Goal: Task Accomplishment & Management: Use online tool/utility

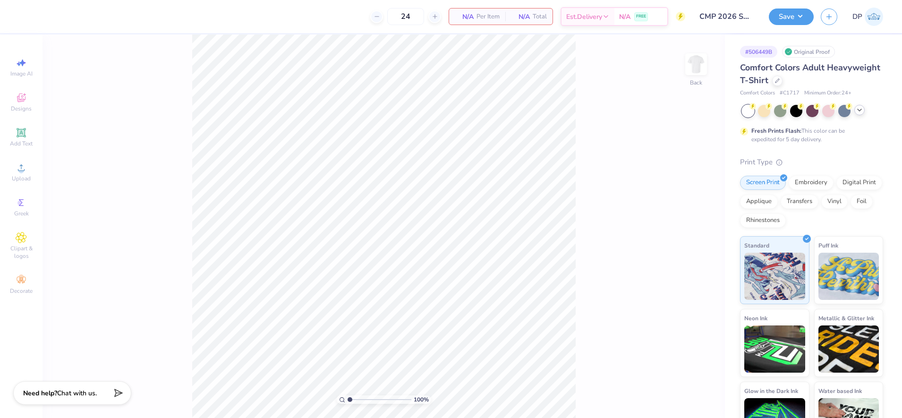
click at [859, 110] on icon at bounding box center [859, 110] width 8 height 8
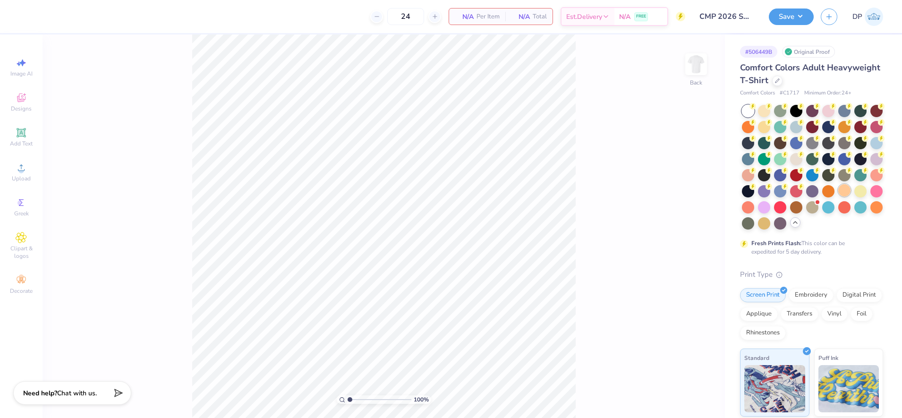
click at [838, 196] on div at bounding box center [844, 190] width 12 height 12
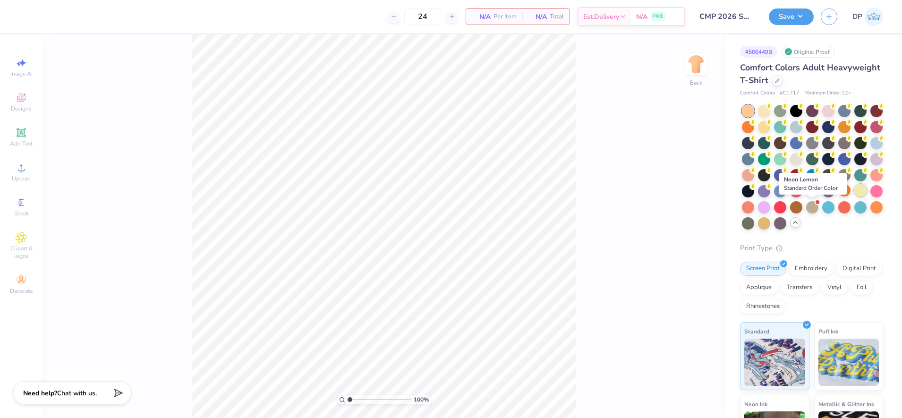
click at [854, 196] on div at bounding box center [860, 190] width 12 height 12
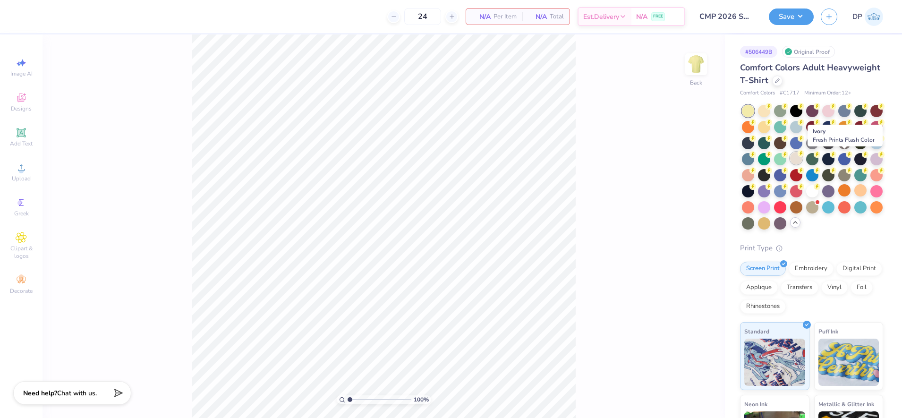
click at [802, 159] on div at bounding box center [796, 158] width 12 height 12
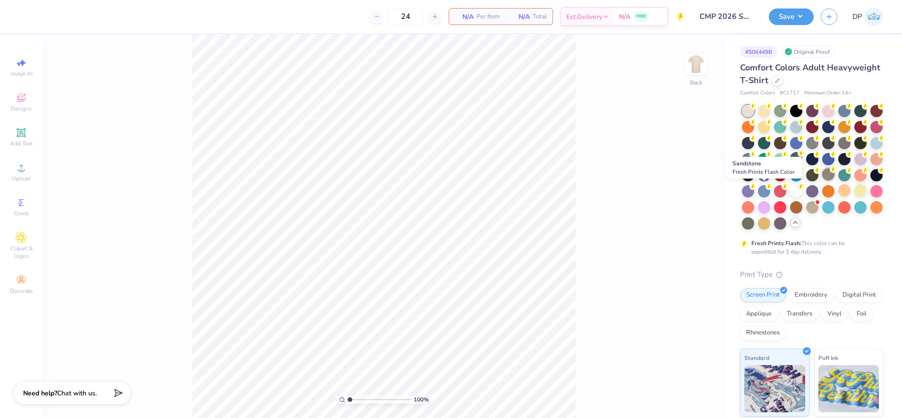
click at [822, 180] on div at bounding box center [828, 174] width 12 height 12
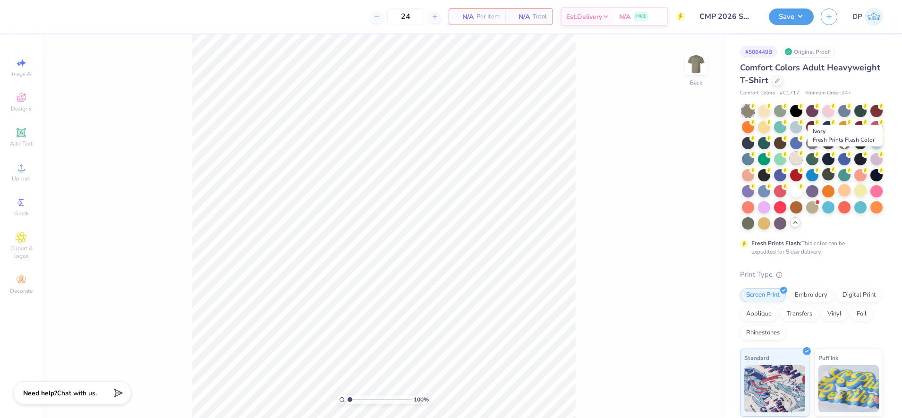
click at [802, 159] on div at bounding box center [796, 158] width 12 height 12
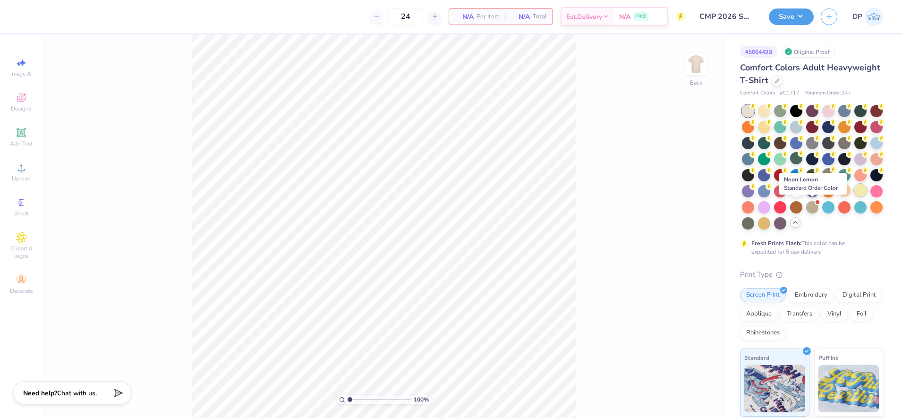
click at [854, 196] on div at bounding box center [860, 190] width 12 height 12
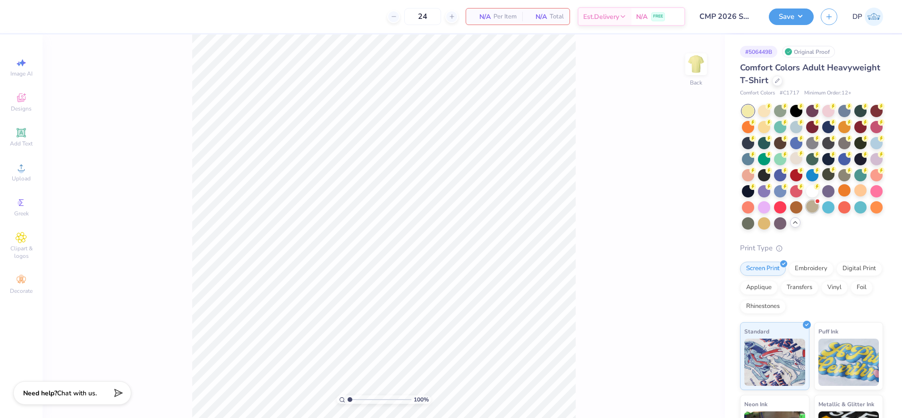
click at [806, 212] on div at bounding box center [812, 206] width 12 height 12
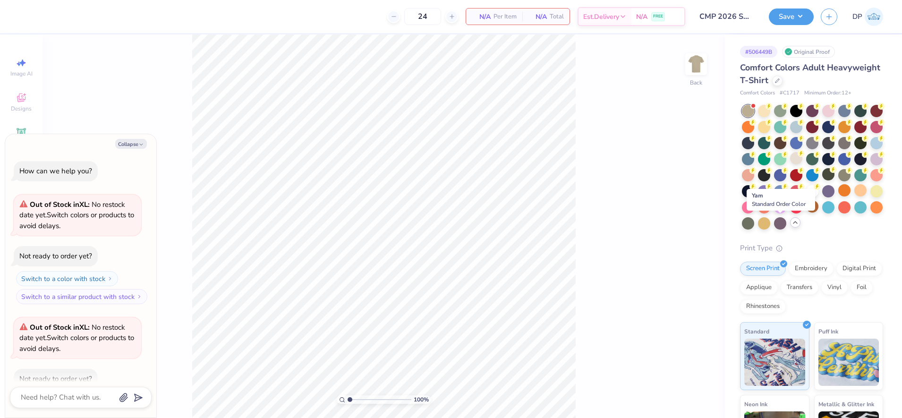
scroll to position [52, 0]
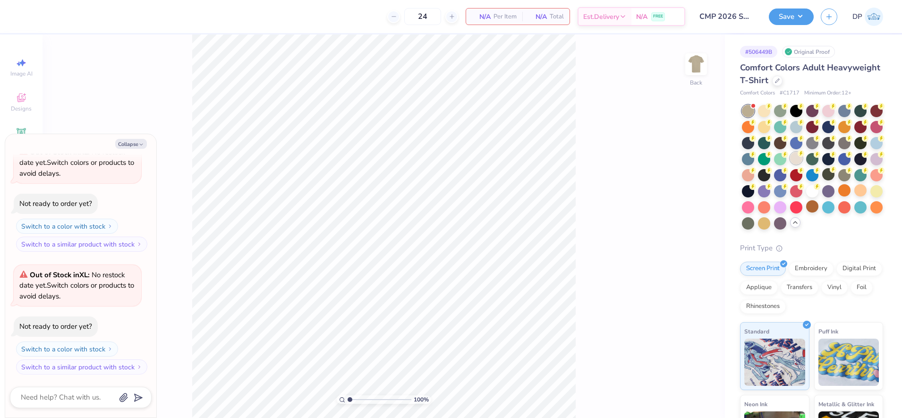
click at [802, 159] on div at bounding box center [796, 158] width 12 height 12
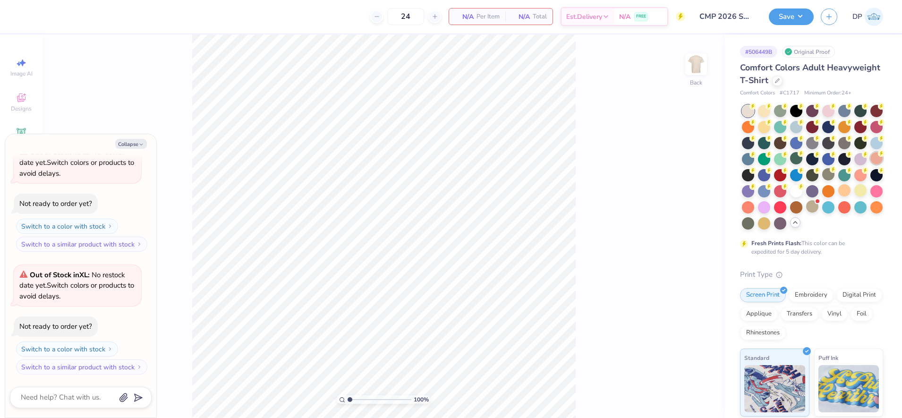
click at [870, 164] on div at bounding box center [876, 158] width 12 height 12
click at [854, 180] on div at bounding box center [860, 174] width 12 height 12
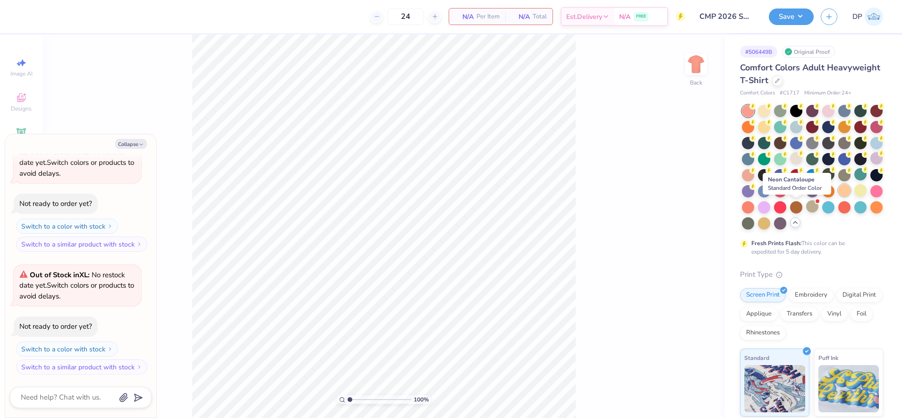
click at [838, 196] on div at bounding box center [844, 190] width 12 height 12
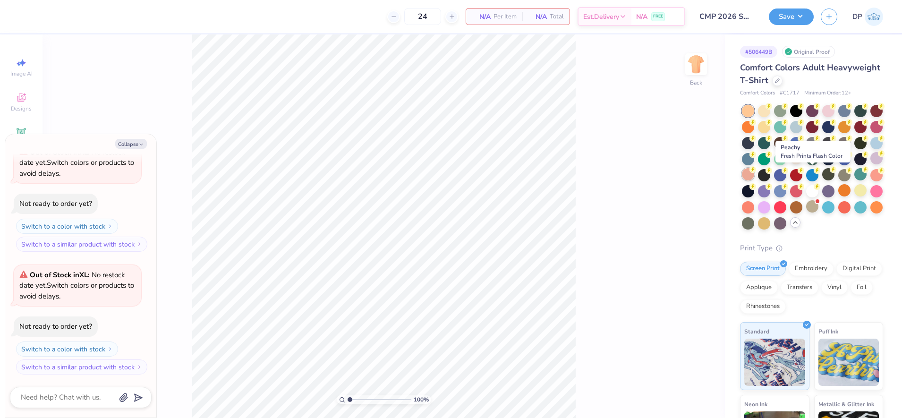
click at [754, 176] on div at bounding box center [748, 174] width 12 height 12
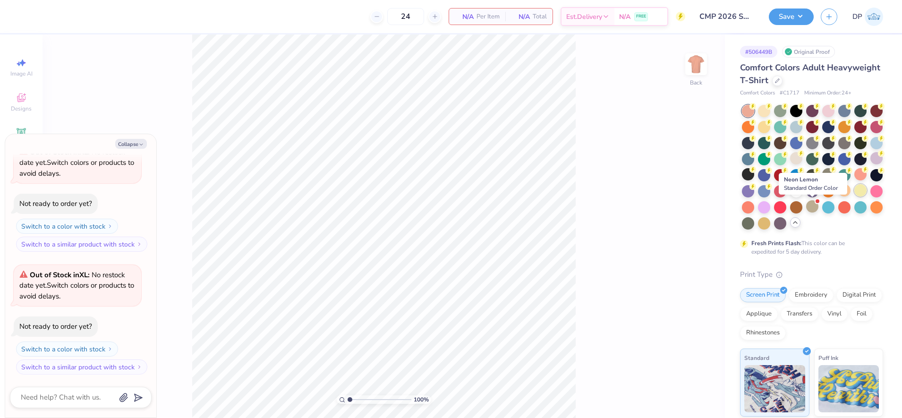
click at [854, 196] on div at bounding box center [860, 190] width 12 height 12
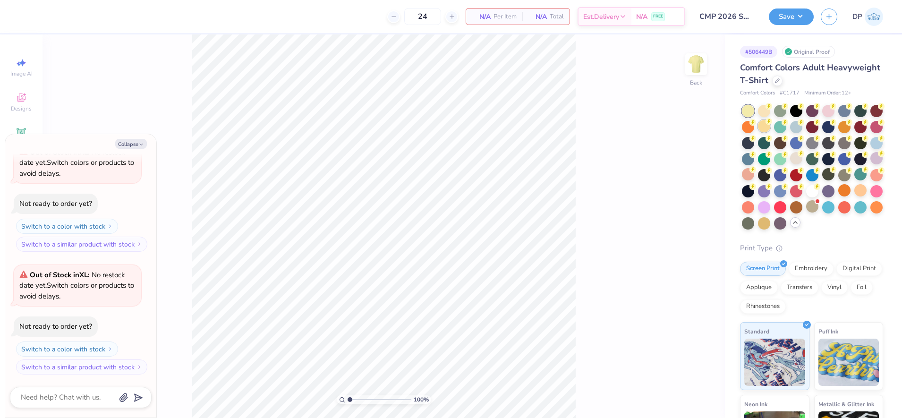
click at [770, 126] on div at bounding box center [764, 126] width 12 height 12
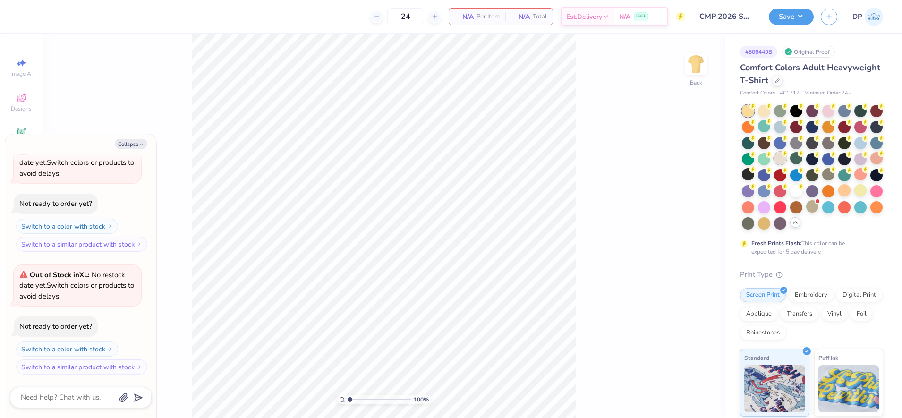
click at [786, 158] on div at bounding box center [780, 158] width 12 height 12
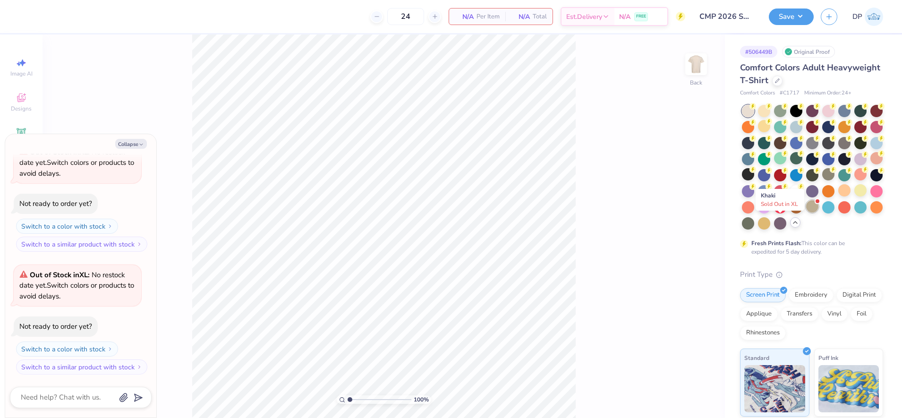
click at [806, 212] on div at bounding box center [812, 206] width 12 height 12
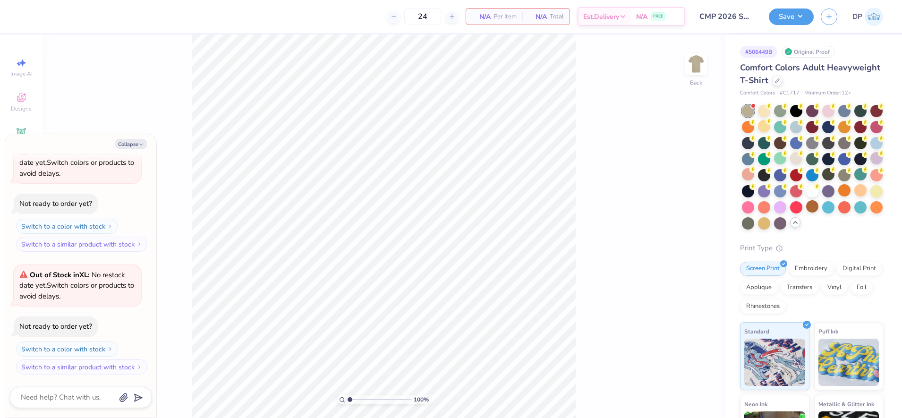
scroll to position [175, 0]
click at [854, 196] on div at bounding box center [860, 190] width 12 height 12
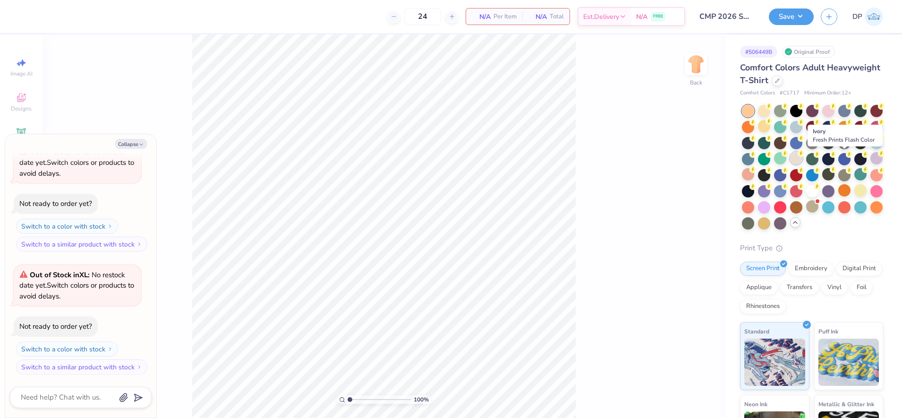
click at [802, 158] on div at bounding box center [796, 158] width 12 height 12
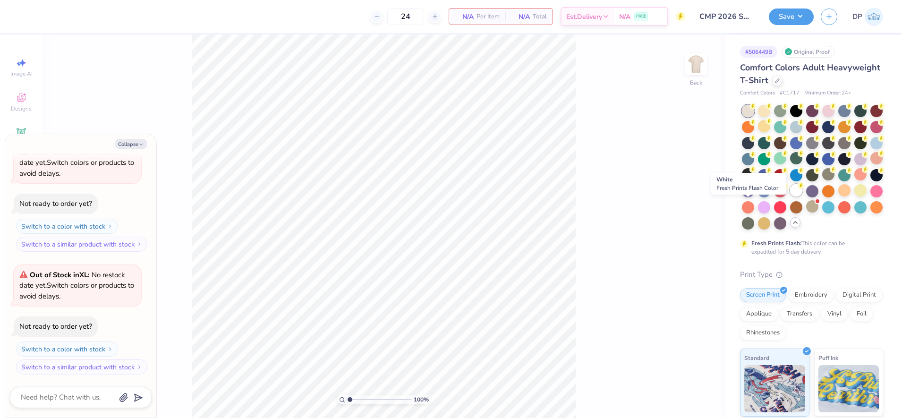
click at [790, 196] on div at bounding box center [796, 190] width 12 height 12
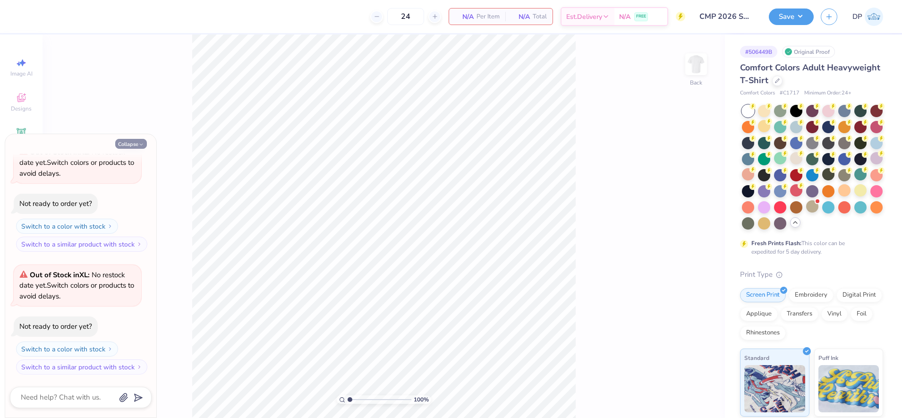
click at [135, 145] on button "Collapse" at bounding box center [131, 144] width 32 height 10
type textarea "x"
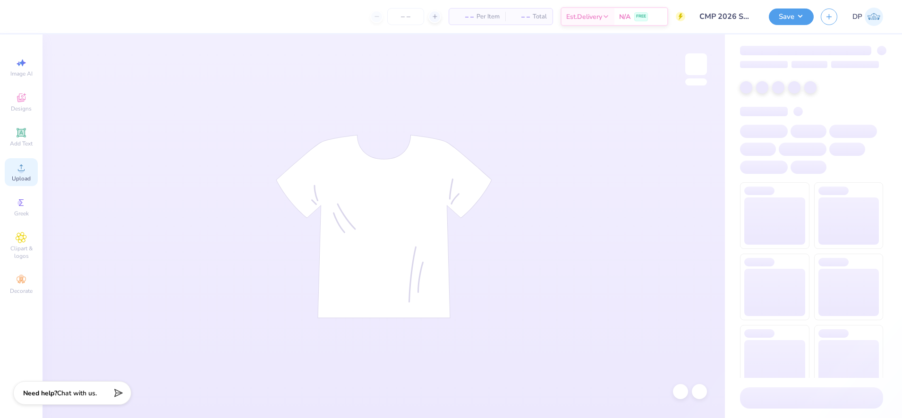
type input "CMP 2026 Swag - [GEOGRAPHIC_DATA][PERSON_NAME]"
type input "24"
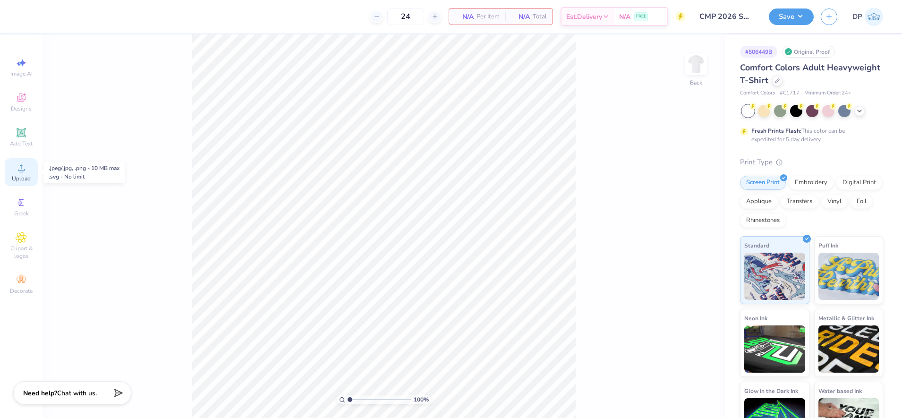
click at [25, 173] on div "Upload" at bounding box center [21, 172] width 33 height 28
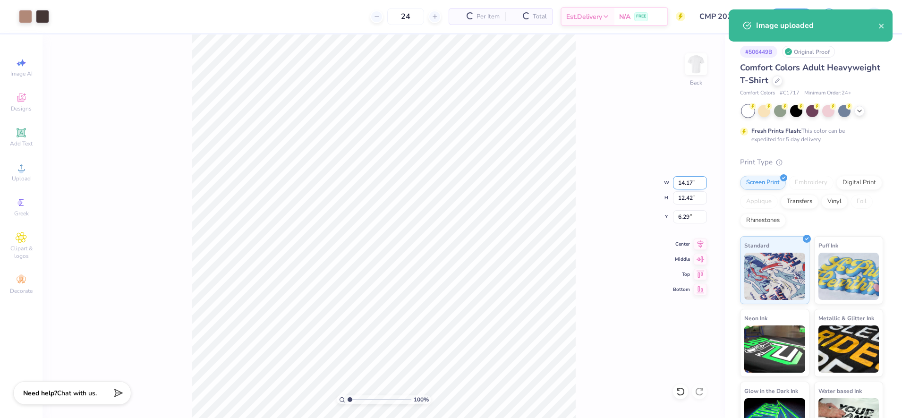
click at [680, 184] on input "14.17" at bounding box center [690, 182] width 34 height 13
type input "12.00"
type input "10.51"
click at [683, 214] on input "7.24" at bounding box center [690, 216] width 34 height 13
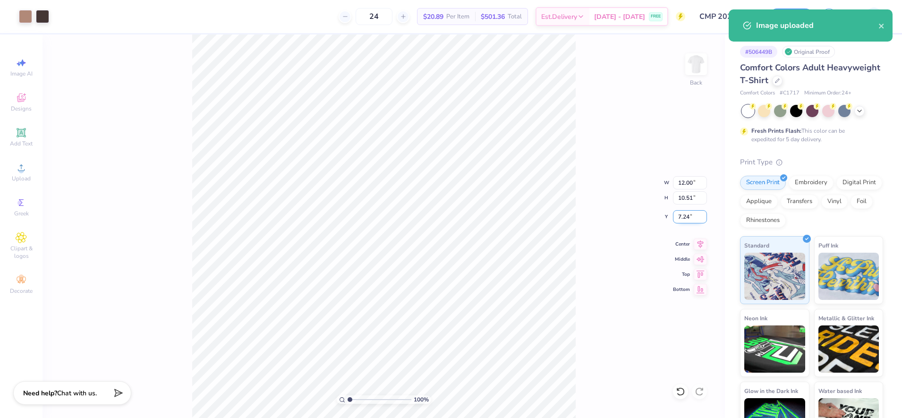
click at [683, 214] on input "7.24" at bounding box center [690, 216] width 34 height 13
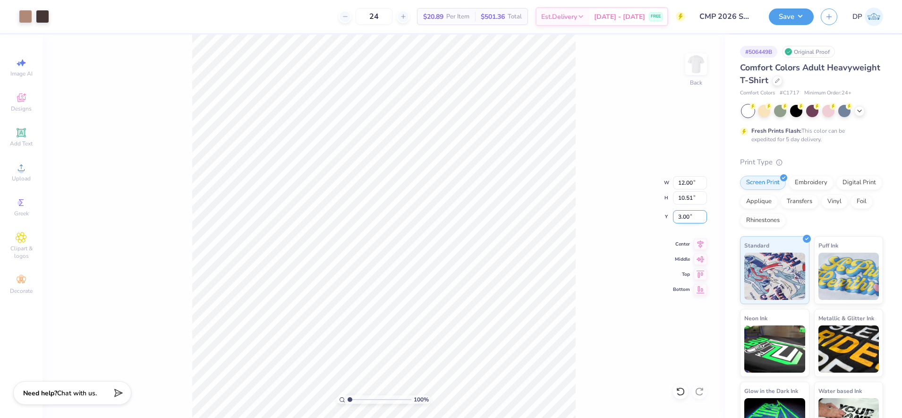
click at [683, 214] on input "3.00" at bounding box center [690, 216] width 34 height 13
type input "2.00"
click at [681, 181] on input "12.00" at bounding box center [690, 182] width 34 height 13
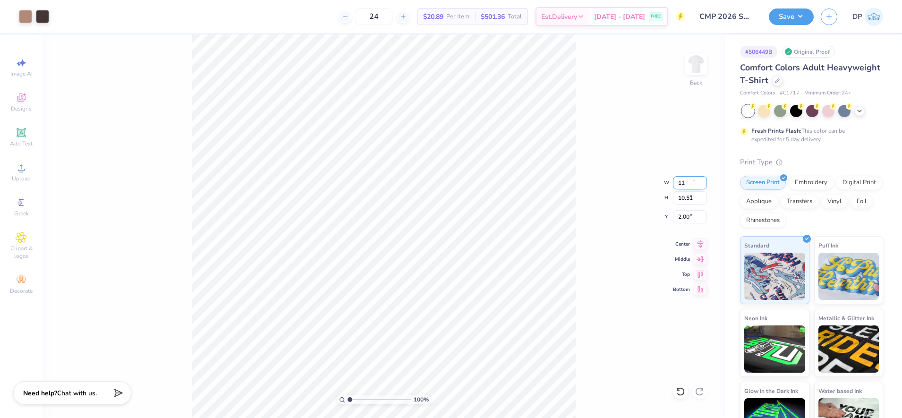
type input "11.00"
type input "9.64"
type input "2.44"
type input "10.00"
type input "8.76"
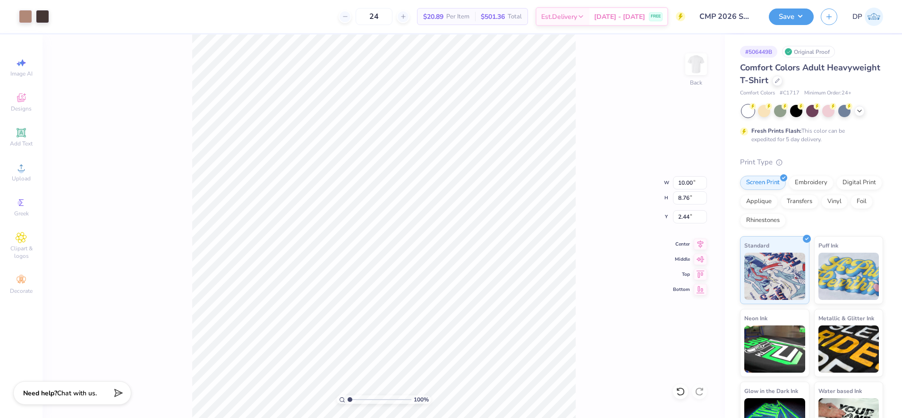
type input "9.73"
type input "8.52"
click at [685, 180] on input "9.73" at bounding box center [690, 182] width 34 height 13
type input "10.00"
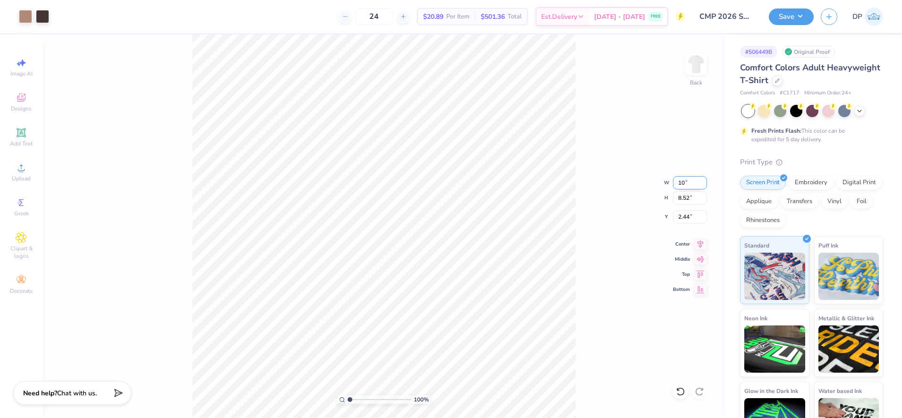
type input "8.76"
type input "2.32"
click at [685, 181] on input "10.00" at bounding box center [690, 182] width 34 height 13
type input "9.50"
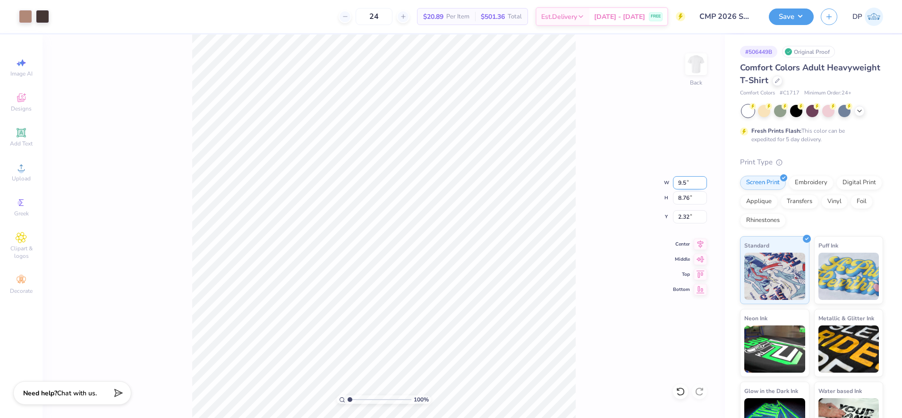
type input "8.32"
type input "2.54"
click at [689, 184] on input "9.50" at bounding box center [690, 182] width 34 height 13
type input "9.75"
type input "8.54"
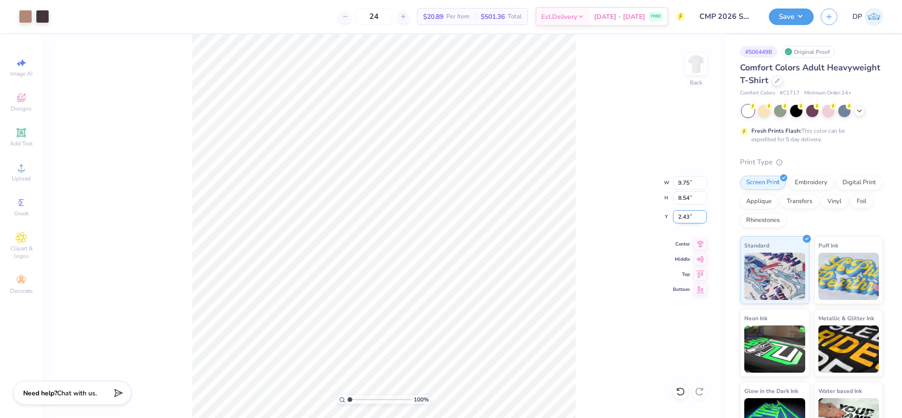
click at [686, 212] on input "2.43" at bounding box center [690, 216] width 34 height 13
type input "2.50"
click at [365, 398] on div "100 %" at bounding box center [383, 225] width 383 height 383
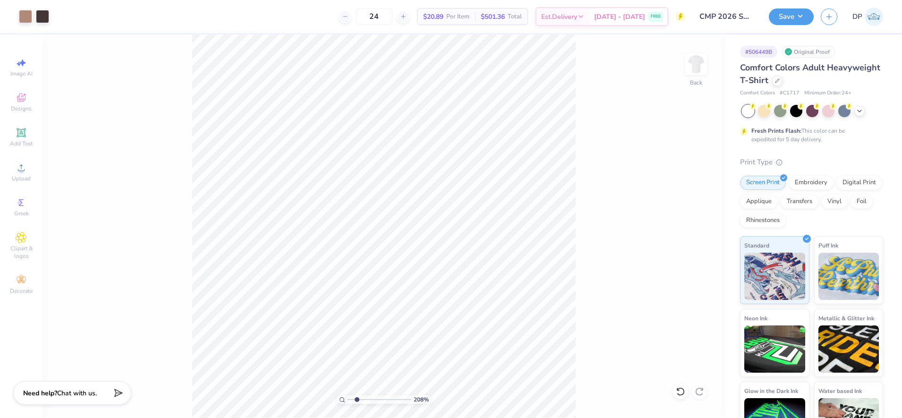
drag, startPoint x: 350, startPoint y: 398, endPoint x: 356, endPoint y: 399, distance: 6.8
click at [356, 399] on input "range" at bounding box center [379, 399] width 64 height 8
type input "1.63"
click at [354, 399] on input "range" at bounding box center [379, 399] width 64 height 8
click at [23, 143] on span "Add Text" at bounding box center [21, 144] width 23 height 8
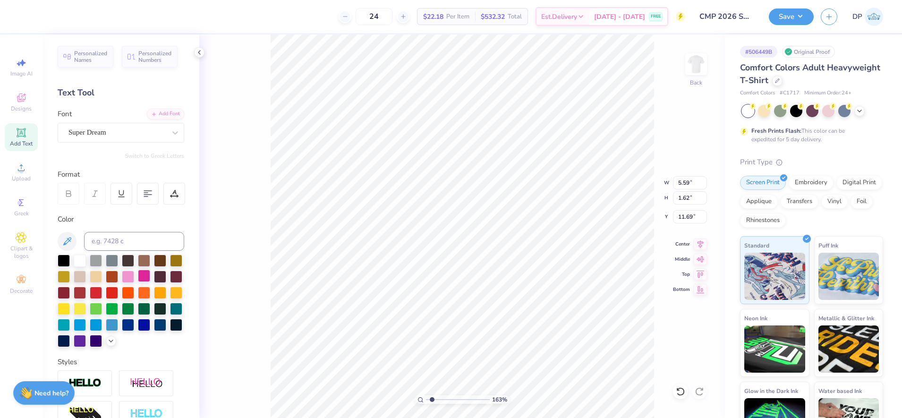
click at [150, 273] on div at bounding box center [144, 276] width 12 height 12
type input "1.99"
type input "0.58"
type textarea "Riviera Cancún, Mexico"
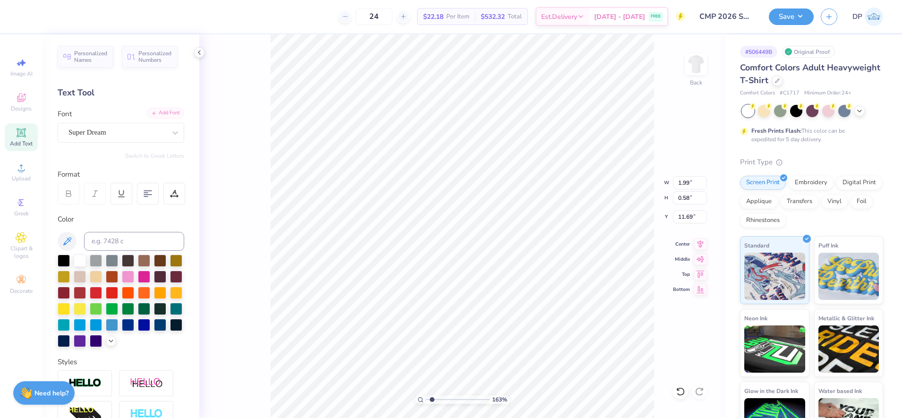
click at [169, 109] on div "Add Font" at bounding box center [165, 113] width 37 height 11
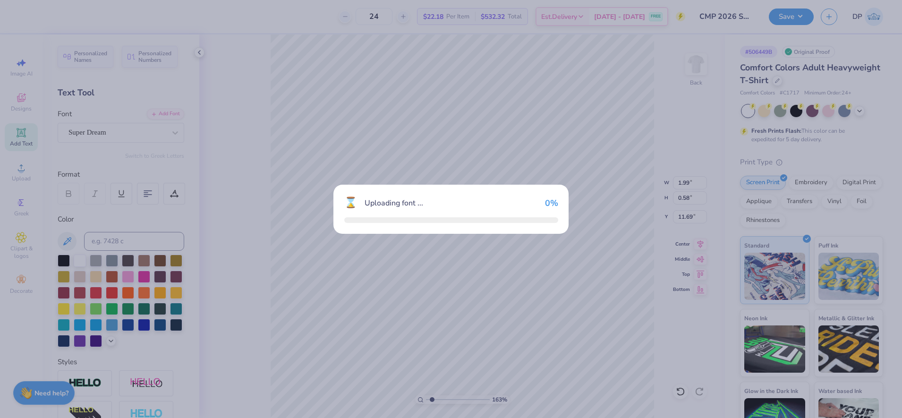
type input "8.54"
type input "0.72"
type input "11.62"
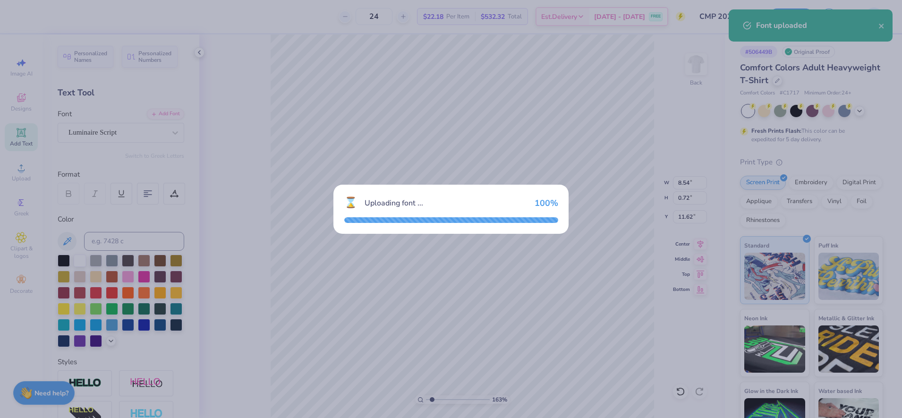
type input "6.80"
type input "0.75"
type input "11.60"
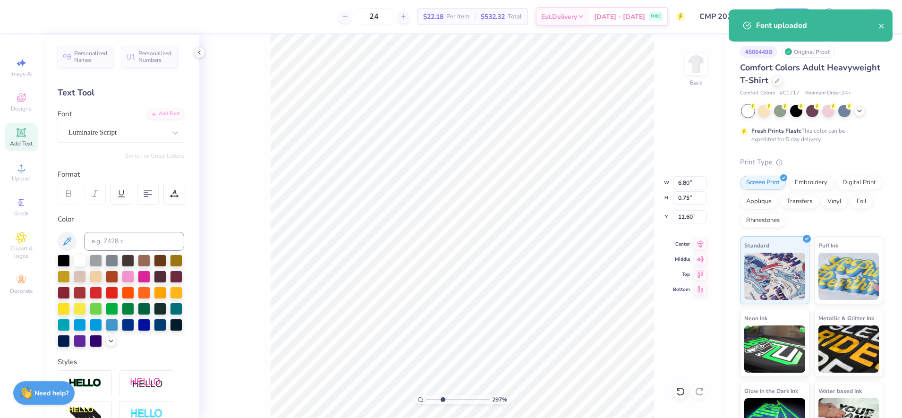
type input "3.27"
click at [442, 398] on input "range" at bounding box center [458, 399] width 64 height 8
type input "10.66"
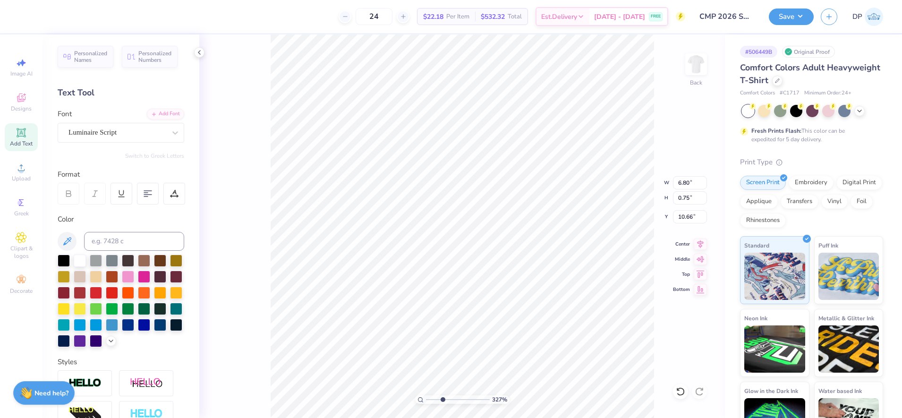
type input "5.36"
type input "0.59"
type input "10.45"
click at [25, 138] on div "Add Text" at bounding box center [21, 137] width 33 height 28
click at [150, 280] on div at bounding box center [144, 276] width 12 height 12
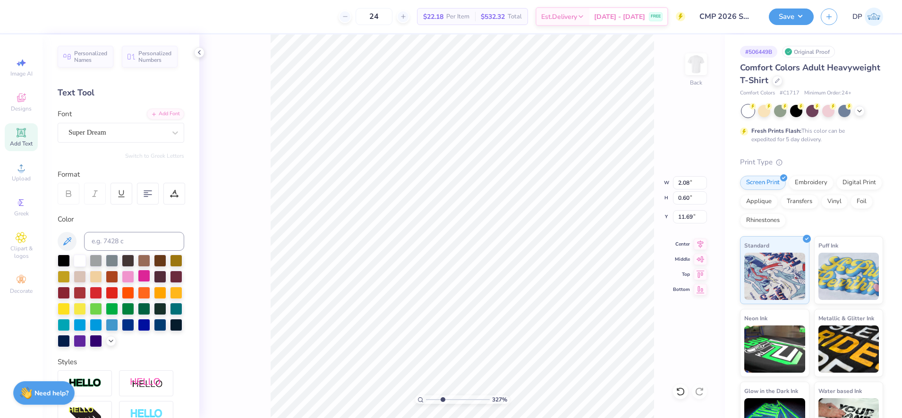
type input "2.08"
type input "0.60"
type textarea "20"
click at [22, 137] on icon at bounding box center [21, 132] width 11 height 11
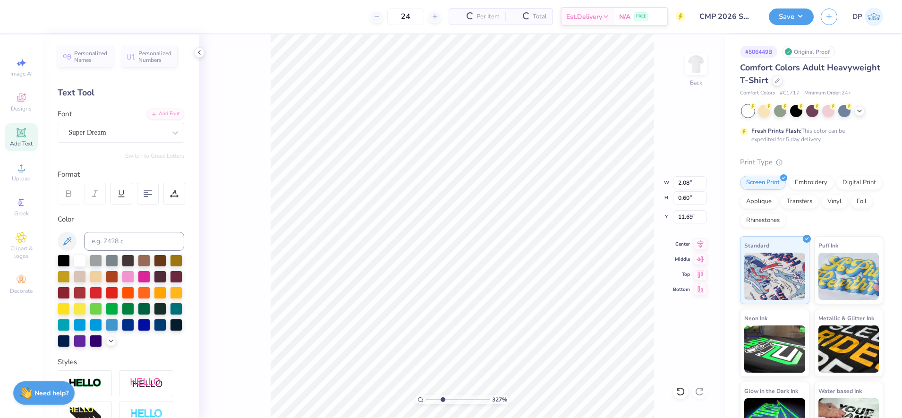
type input "5.59"
type input "1.62"
click at [160, 116] on div "Add Font" at bounding box center [165, 113] width 37 height 11
click at [153, 115] on div "Add Font" at bounding box center [165, 113] width 37 height 11
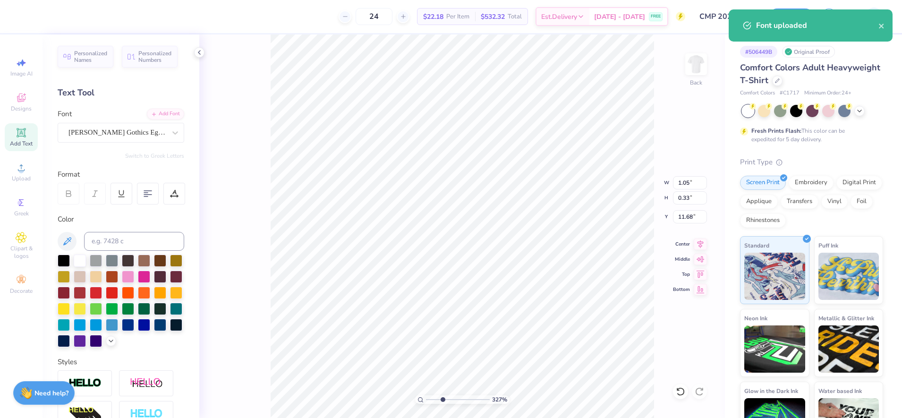
type input "0.58"
type input "0.33"
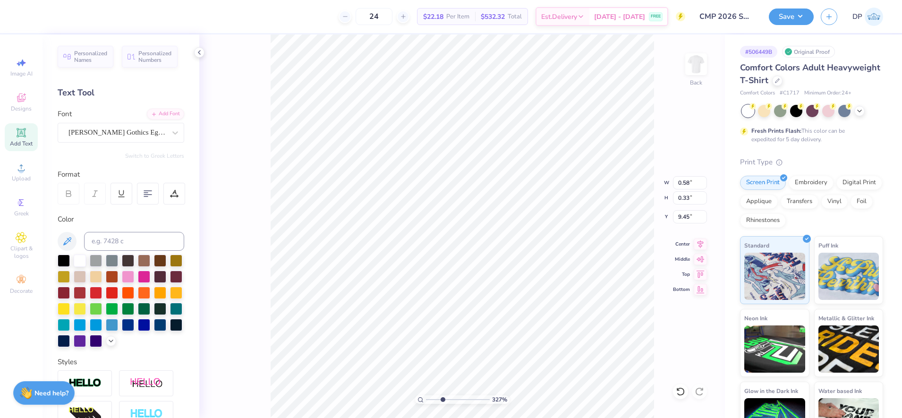
type input "9.45"
type input "0.67"
type input "0.38"
type input "9.39"
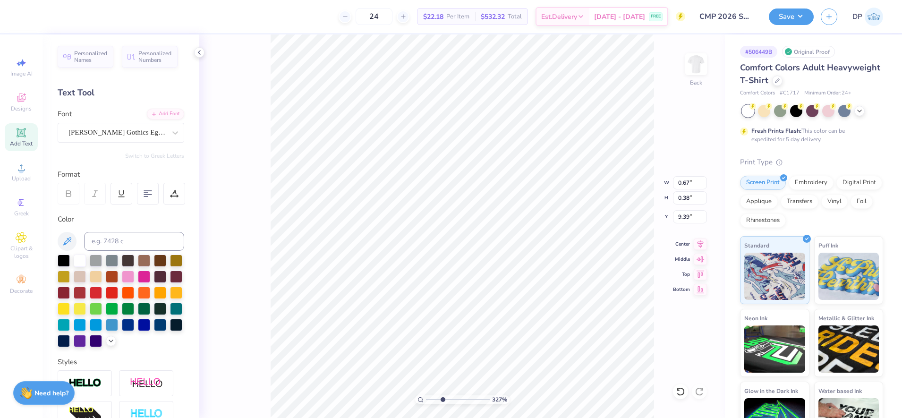
type textarea "2 0"
type textarea "2 6"
drag, startPoint x: 441, startPoint y: 400, endPoint x: 432, endPoint y: 402, distance: 9.1
type input "1.71"
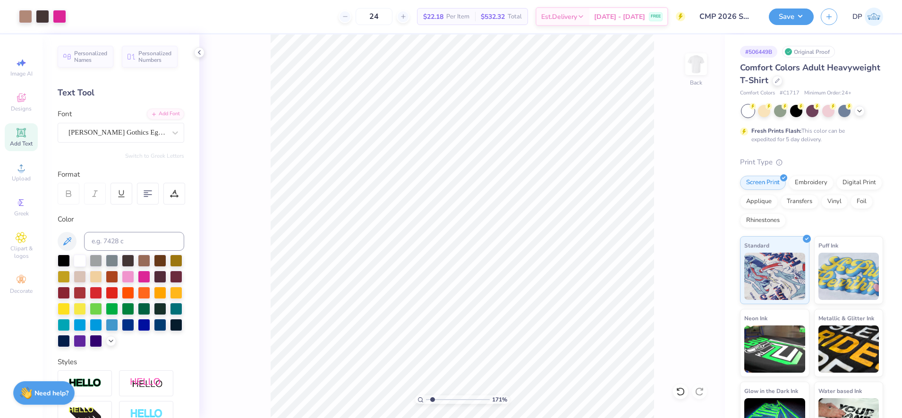
click at [432, 402] on input "range" at bounding box center [458, 399] width 64 height 8
type input "6.61"
type input "1.65"
click at [680, 395] on icon at bounding box center [680, 391] width 8 height 8
type input "2.50"
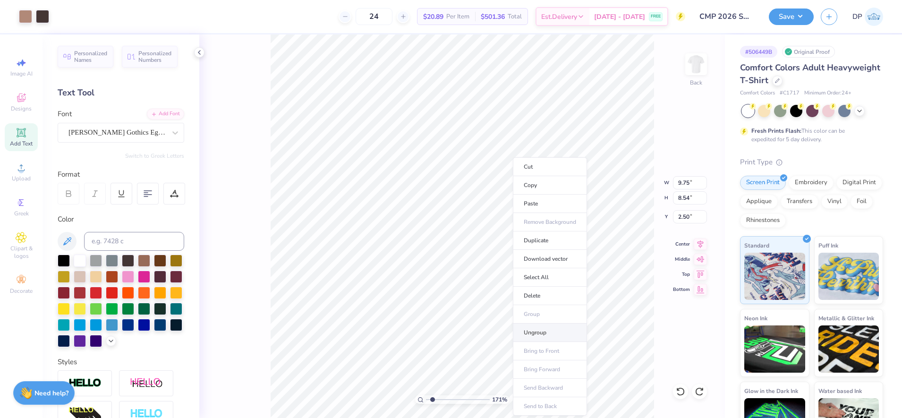
click at [546, 331] on li "Ungroup" at bounding box center [550, 332] width 74 height 18
type input "7.86"
type input "1.59"
type input "9.40"
click at [467, 311] on li "Group" at bounding box center [482, 314] width 74 height 18
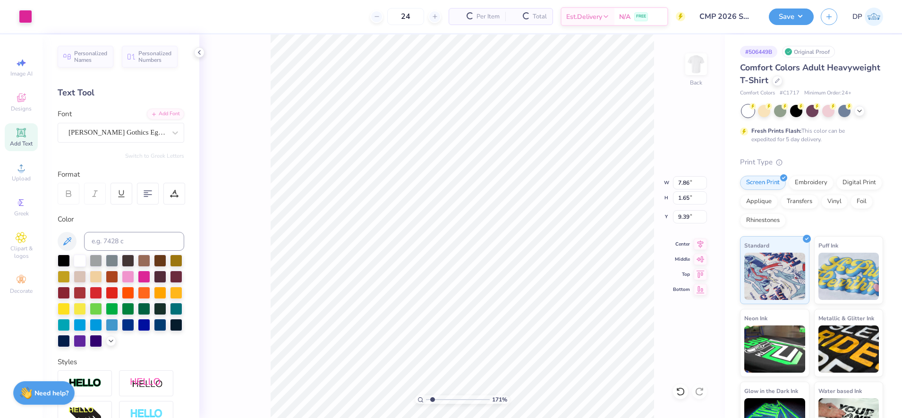
type input "7.86"
type input "1.65"
type input "9.39"
drag, startPoint x: 59, startPoint y: 16, endPoint x: 60, endPoint y: 20, distance: 5.1
click at [59, 16] on div at bounding box center [59, 15] width 13 height 13
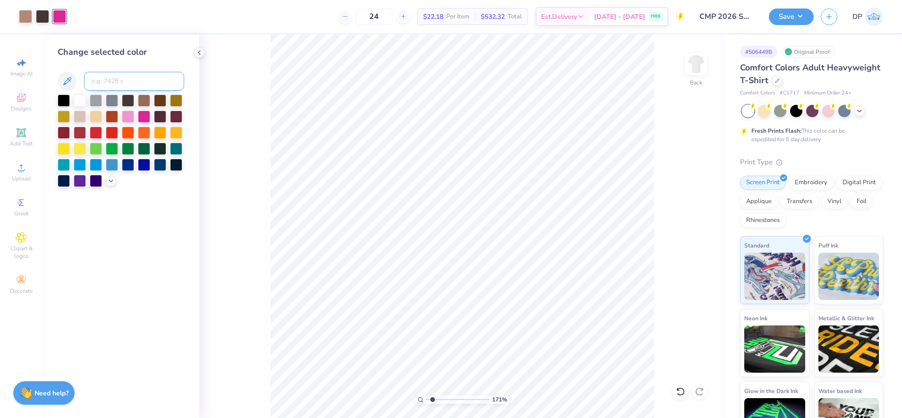
click at [120, 82] on input at bounding box center [134, 81] width 100 height 19
type input "439"
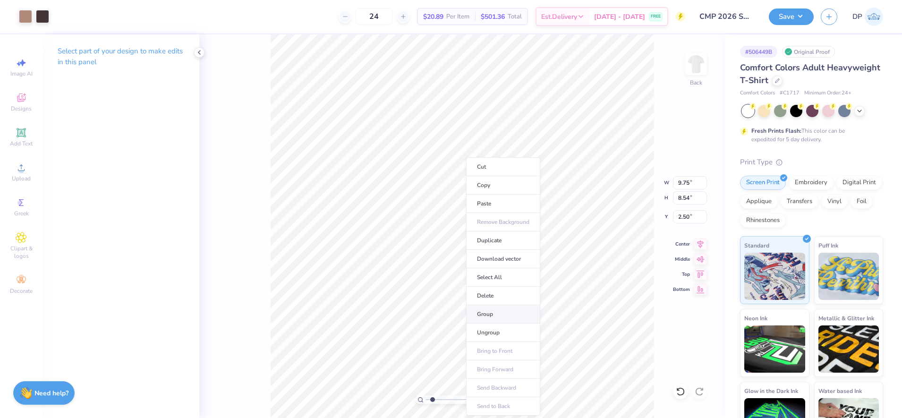
click at [492, 314] on li "Group" at bounding box center [503, 314] width 74 height 18
drag, startPoint x: 434, startPoint y: 403, endPoint x: 425, endPoint y: 407, distance: 9.7
type input "1"
click at [426, 404] on input "range" at bounding box center [458, 399] width 64 height 8
click at [803, 16] on button "Save" at bounding box center [791, 15] width 45 height 17
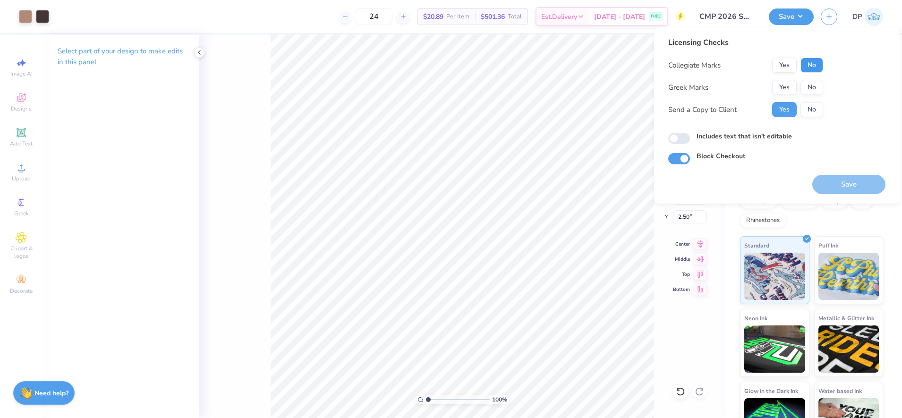
click at [814, 67] on button "No" at bounding box center [811, 65] width 23 height 15
click at [812, 89] on button "No" at bounding box center [811, 87] width 23 height 15
click at [736, 135] on label "Includes text that isn't editable" at bounding box center [743, 136] width 95 height 10
click at [690, 135] on input "Includes text that isn't editable" at bounding box center [679, 138] width 22 height 11
checkbox input "true"
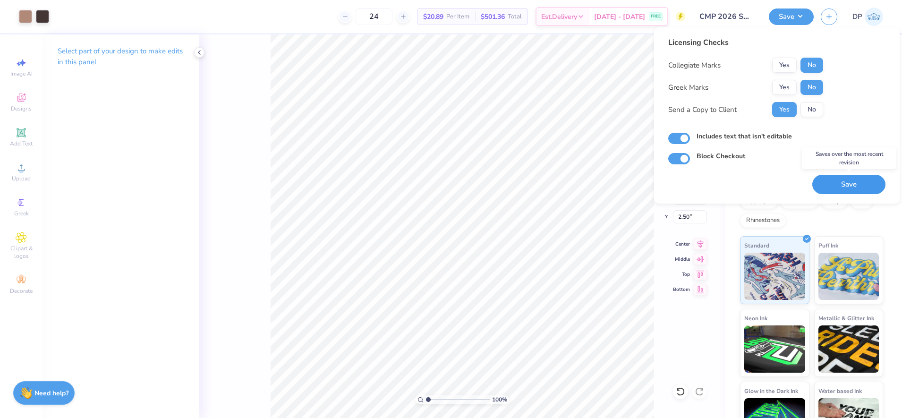
click at [830, 186] on button "Save" at bounding box center [848, 184] width 73 height 19
